Goal: Navigation & Orientation: Understand site structure

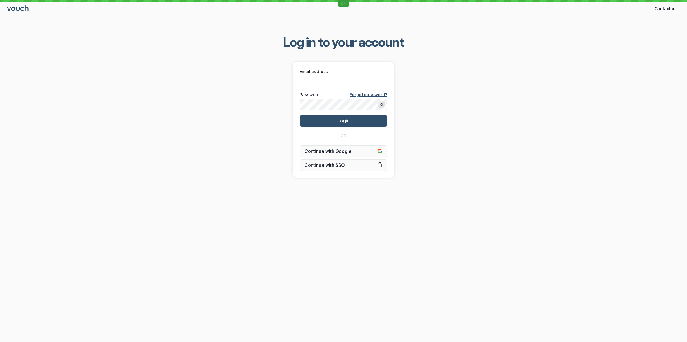
click at [338, 80] on input "Email address" at bounding box center [344, 82] width 88 height 12
paste input "[PERSON_NAME][EMAIL_ADDRESS][DOMAIN_NAME]"
type input "[PERSON_NAME][EMAIL_ADDRESS][DOMAIN_NAME]"
click at [271, 111] on div "Log in to your account Email address [PERSON_NAME][EMAIL_ADDRESS][DOMAIN_NAME] …" at bounding box center [343, 106] width 687 height 162
click at [318, 121] on button "Login" at bounding box center [344, 121] width 88 height 12
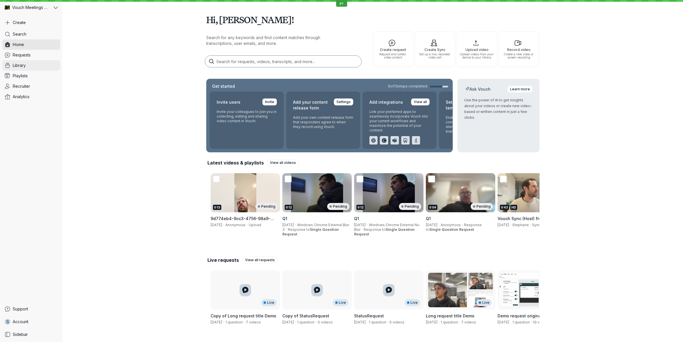
click at [42, 70] on link "Library" at bounding box center [31, 65] width 58 height 10
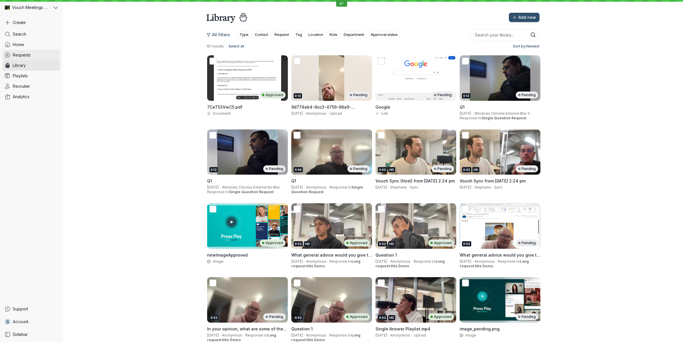
click at [31, 59] on link "Requests" at bounding box center [31, 55] width 58 height 10
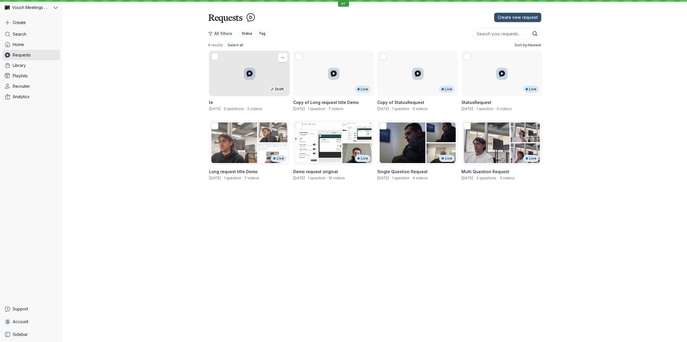
click at [234, 85] on div "Draft" at bounding box center [249, 73] width 81 height 45
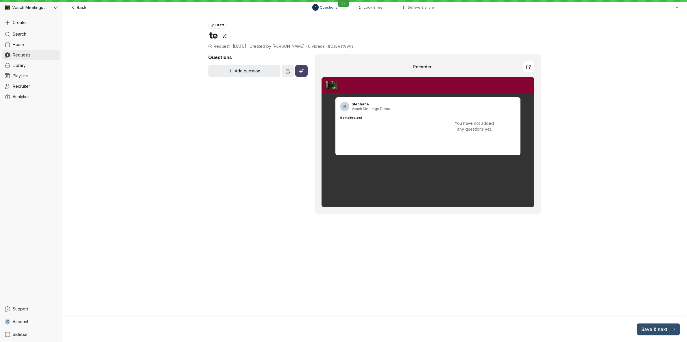
click at [47, 56] on link "Requests" at bounding box center [31, 55] width 58 height 10
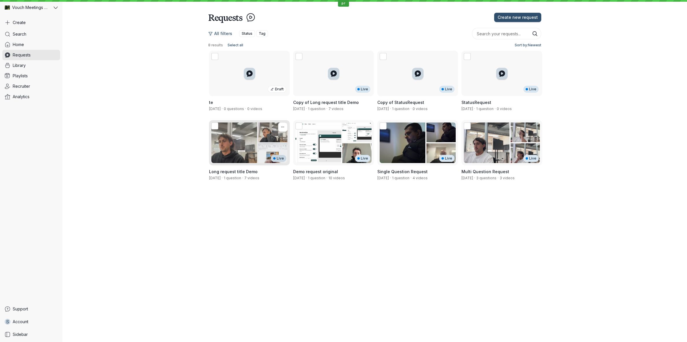
click at [249, 152] on div "Live" at bounding box center [249, 142] width 81 height 45
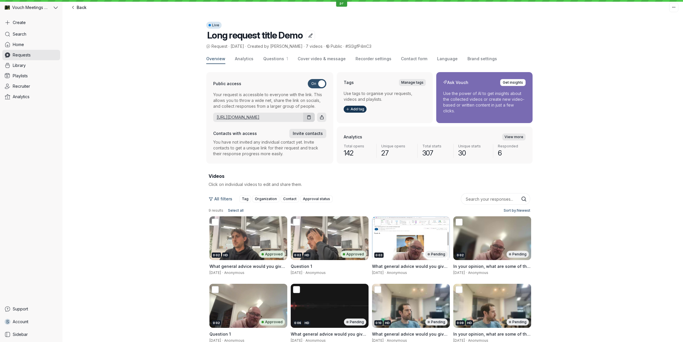
click at [276, 114] on link "[URL][DOMAIN_NAME]" at bounding box center [257, 117] width 88 height 6
click at [575, 159] on div "Overview Analytics Questions 1 Cover video & message Recorder settings Contact …" at bounding box center [372, 244] width 621 height 390
click at [39, 42] on link "Home" at bounding box center [31, 44] width 58 height 10
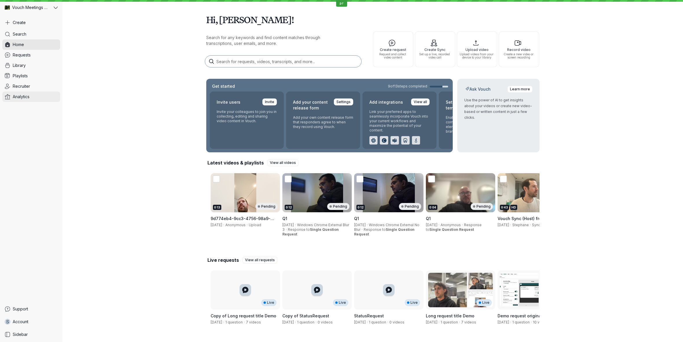
click at [43, 95] on link "Analytics" at bounding box center [31, 96] width 58 height 10
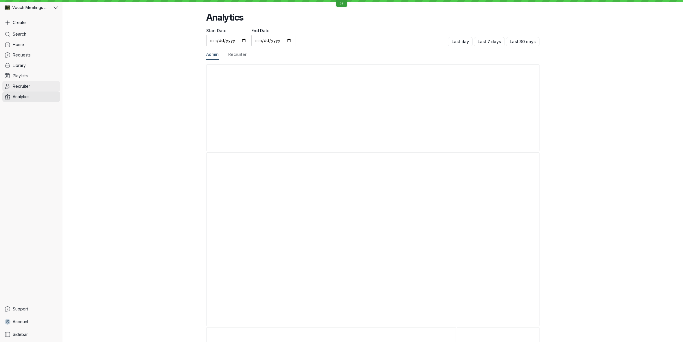
click at [33, 86] on link "Recruiter" at bounding box center [31, 86] width 58 height 10
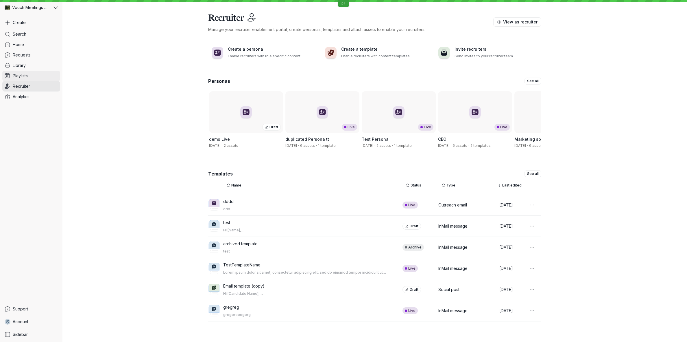
click at [26, 76] on span "Playlists" at bounding box center [20, 76] width 15 height 6
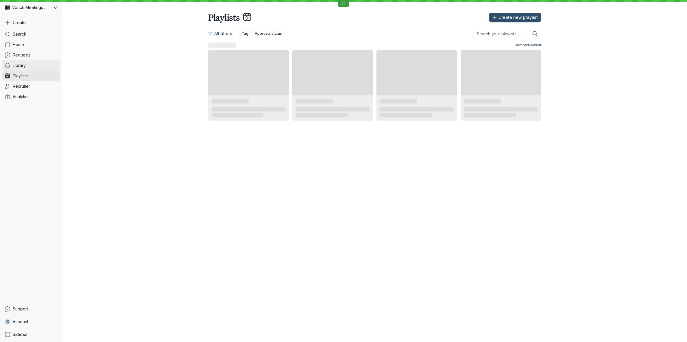
click at [24, 67] on span "Library" at bounding box center [19, 65] width 13 height 6
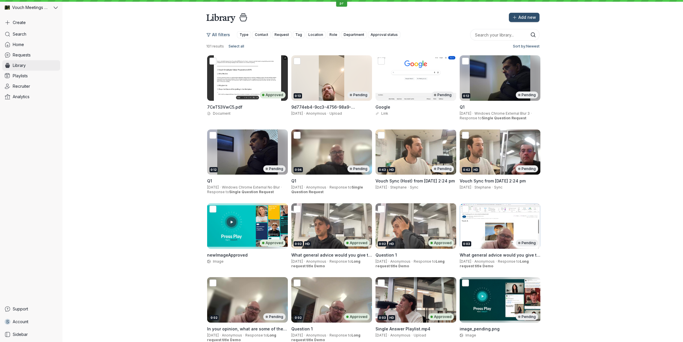
click at [26, 60] on link "Library" at bounding box center [31, 65] width 58 height 10
click at [565, 126] on div "All filters Type Contact Request Tag Location Role Department Approval status 1…" at bounding box center [372, 291] width 621 height 536
click at [68, 86] on div "All filters Type Contact Request Tag Location Role Department Approval status 1…" at bounding box center [372, 291] width 621 height 536
